Goal: Task Accomplishment & Management: Manage account settings

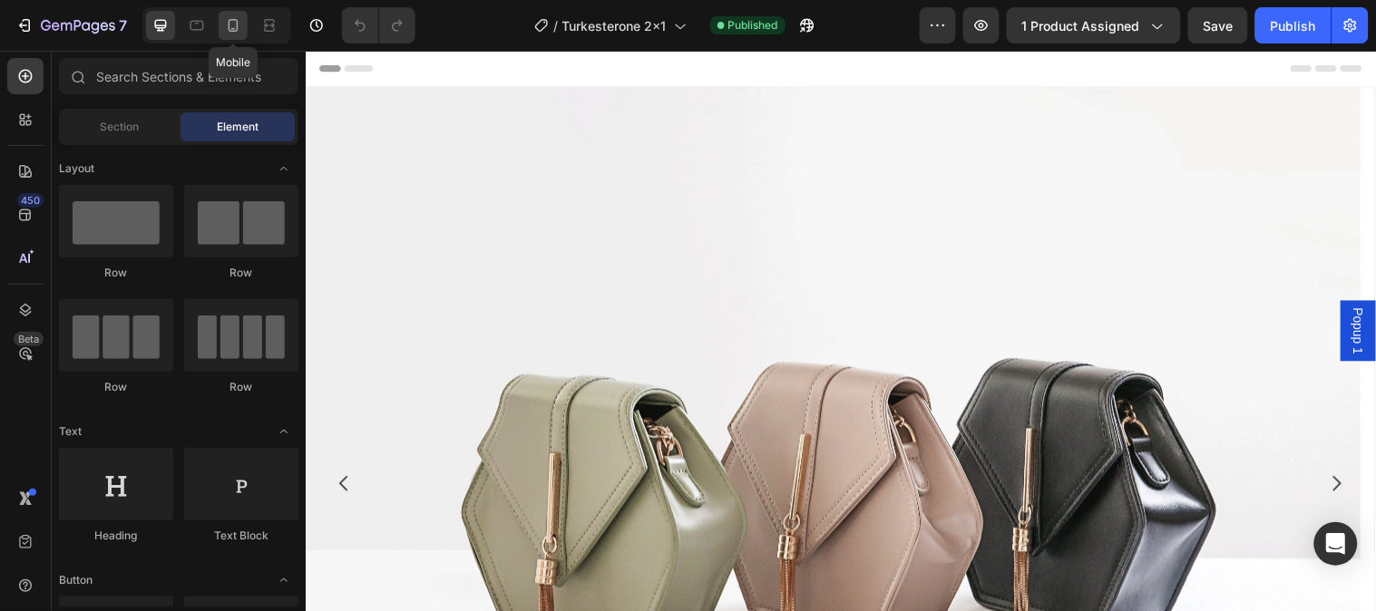
click at [241, 29] on icon at bounding box center [233, 25] width 18 height 18
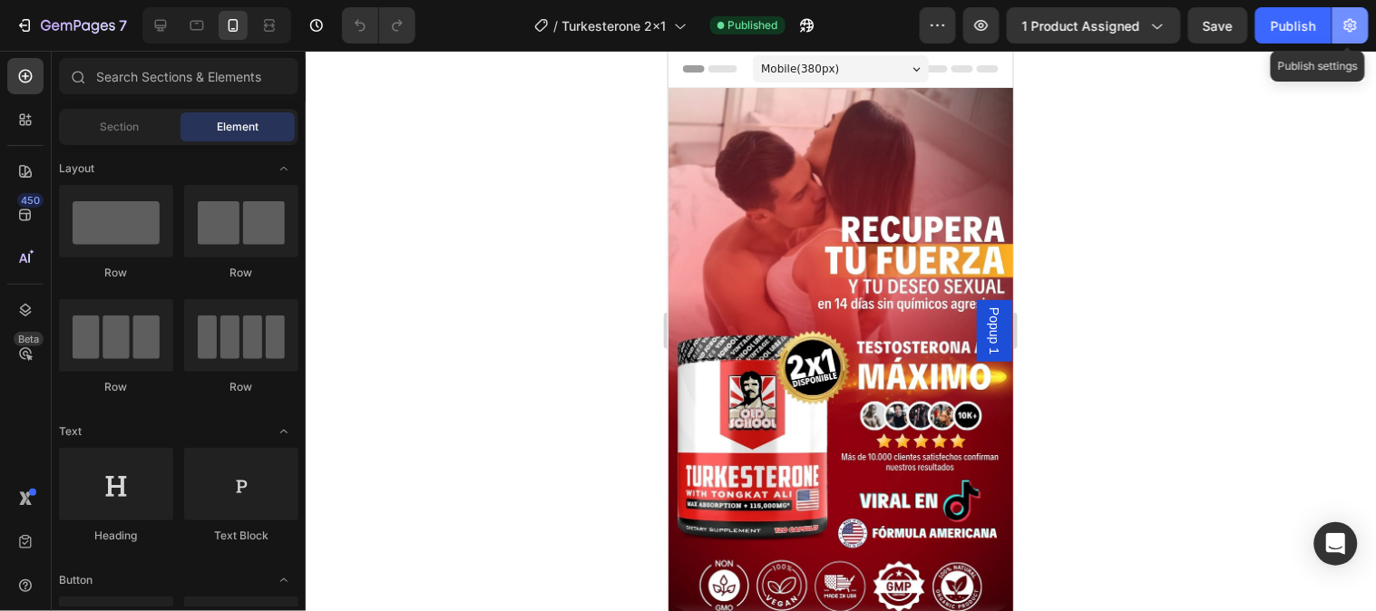
click at [1365, 30] on button "button" at bounding box center [1350, 25] width 36 height 36
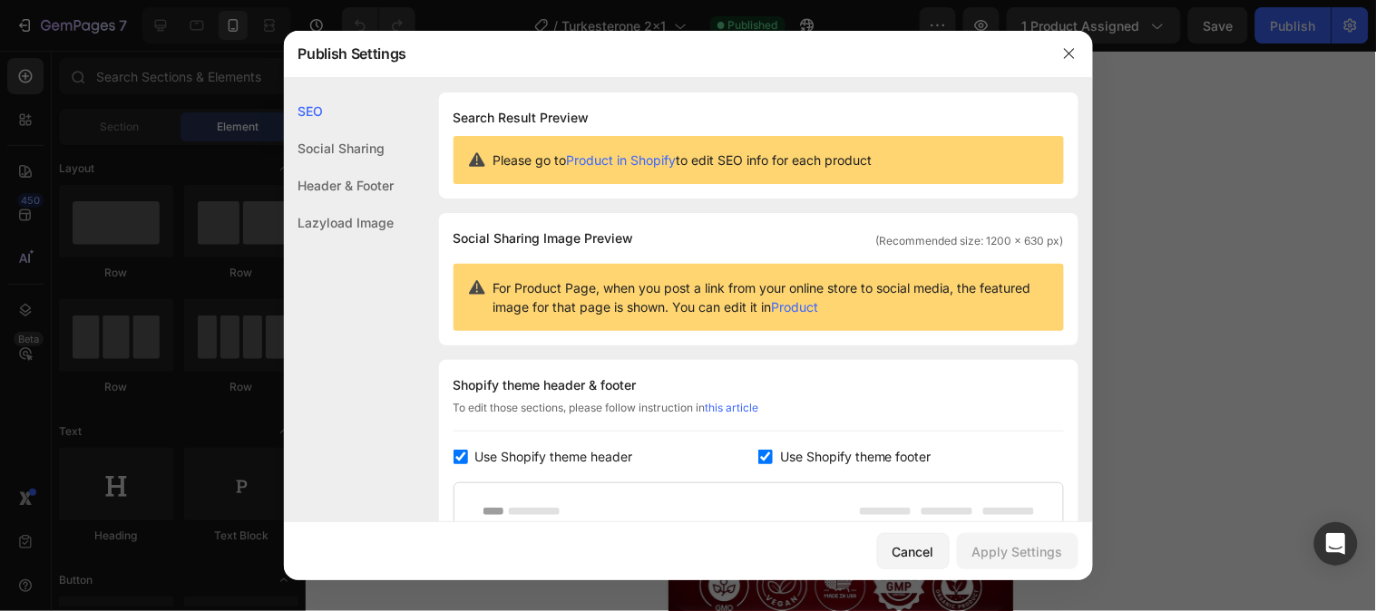
scroll to position [101, 0]
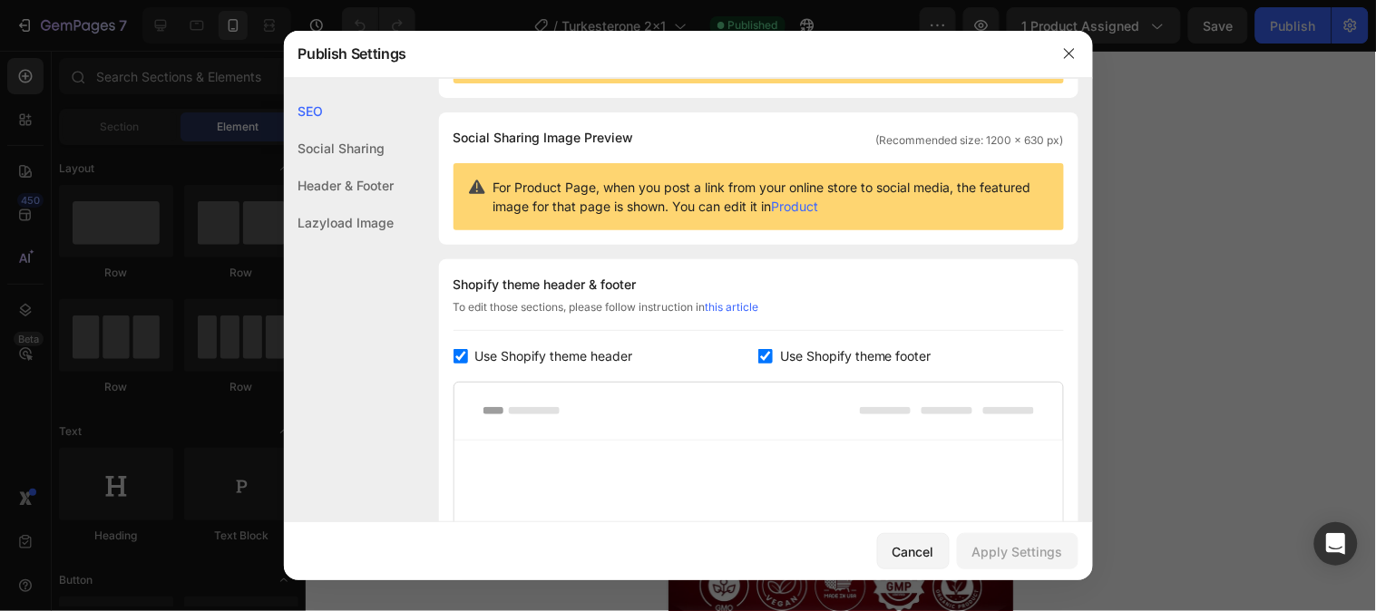
click at [462, 359] on input "checkbox" at bounding box center [460, 356] width 15 height 15
checkbox input "false"
click at [758, 360] on input "checkbox" at bounding box center [765, 356] width 15 height 15
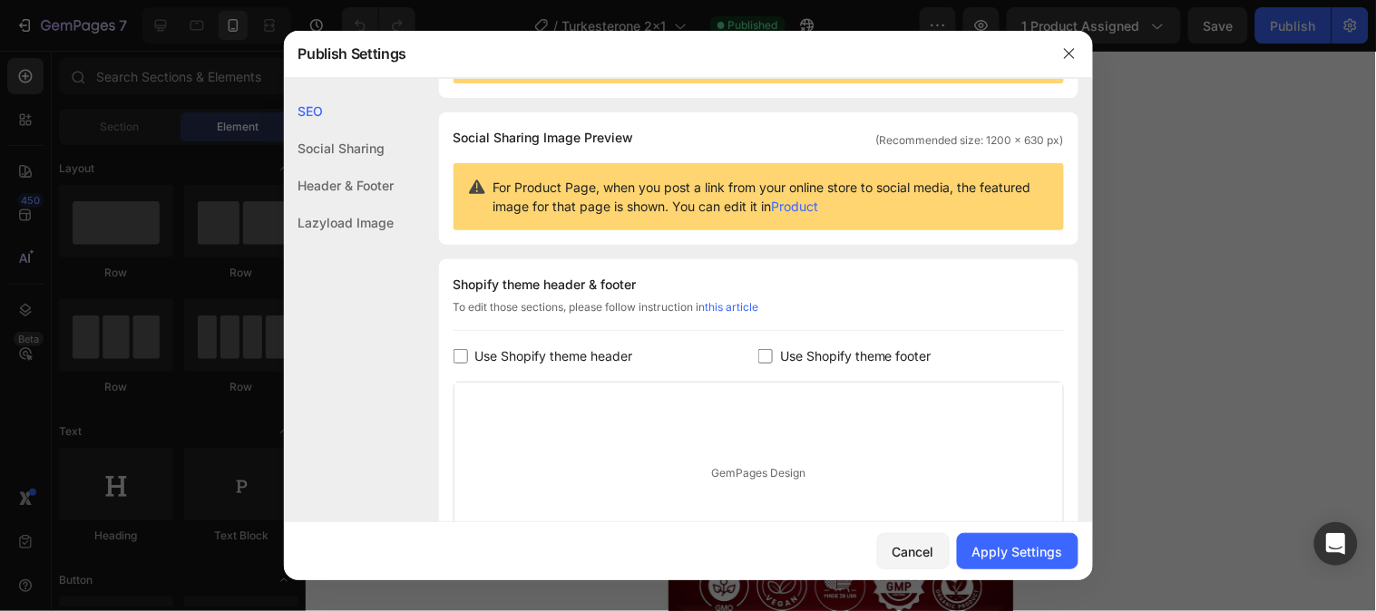
checkbox input "false"
click at [1003, 562] on button "Apply Settings" at bounding box center [1018, 551] width 122 height 36
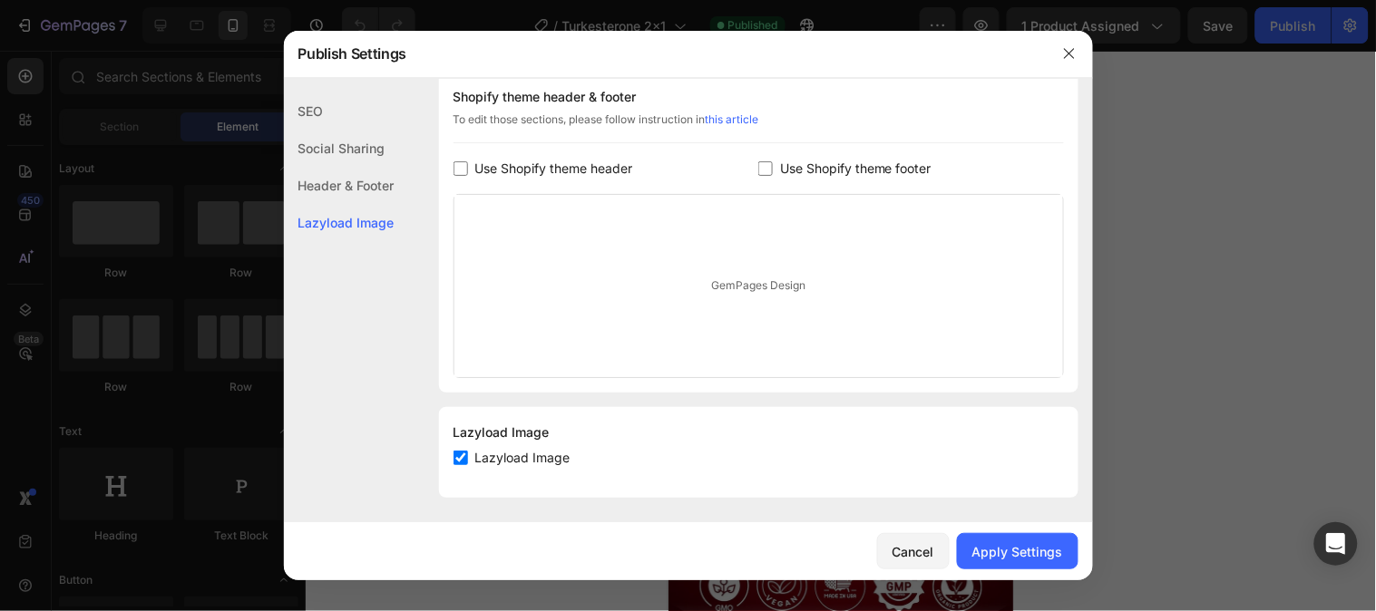
scroll to position [292, 0]
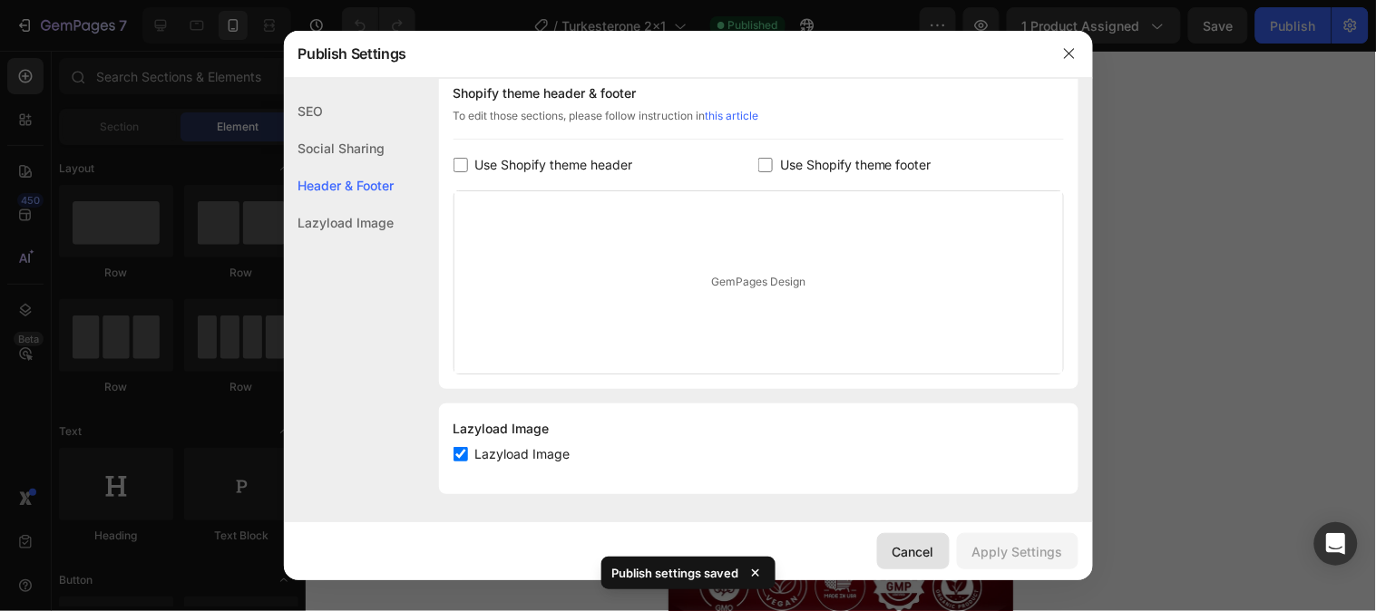
click at [899, 559] on div "Cancel" at bounding box center [913, 551] width 42 height 19
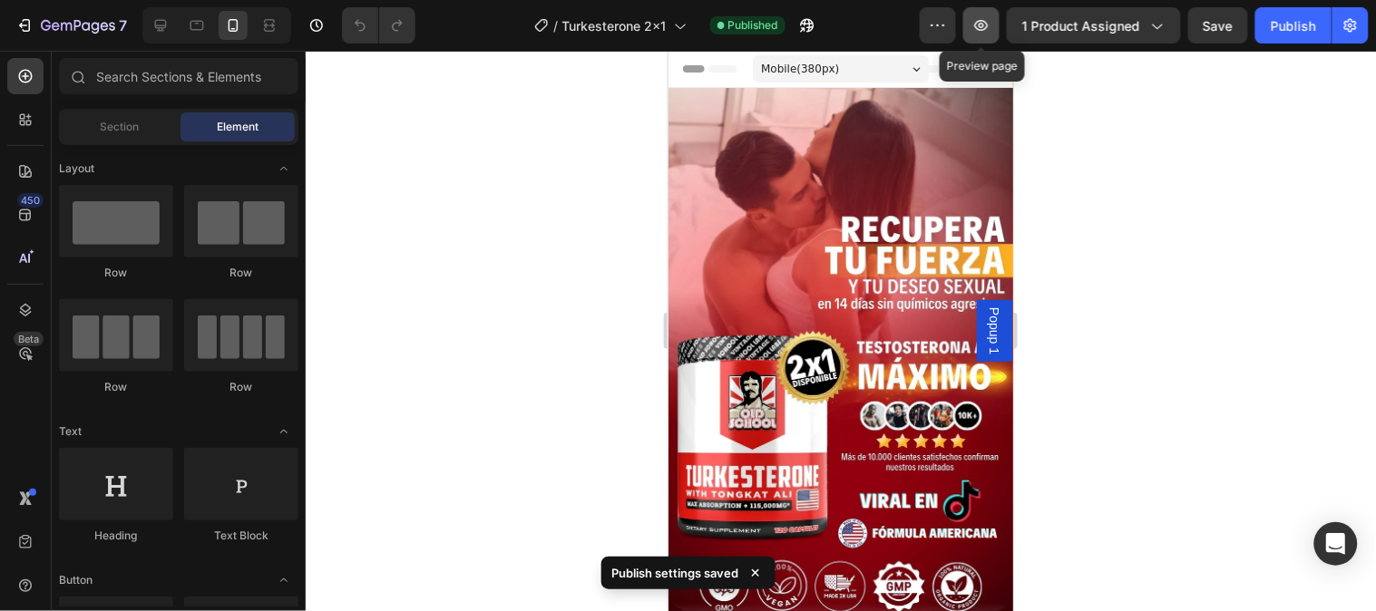
click at [982, 34] on icon "button" at bounding box center [981, 25] width 18 height 18
